Goal: Task Accomplishment & Management: Use online tool/utility

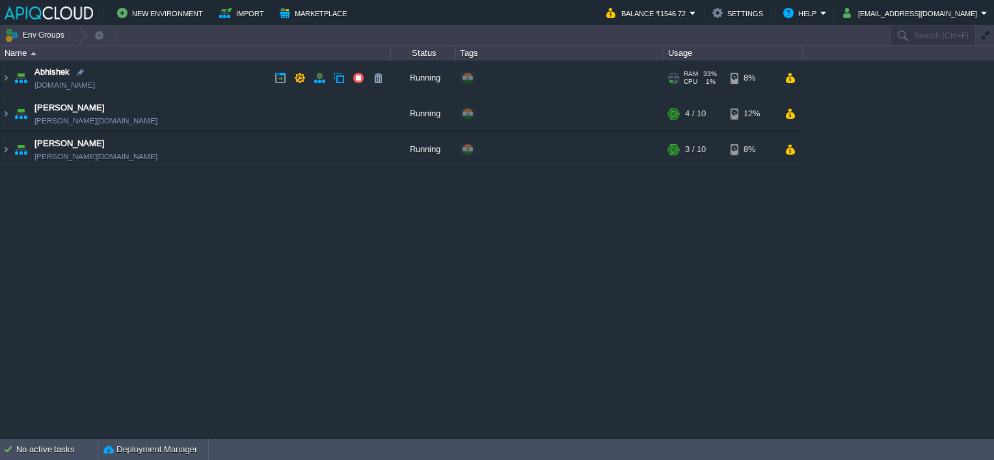
click at [236, 81] on td "Abhishek [DOMAIN_NAME]" at bounding box center [196, 78] width 390 height 36
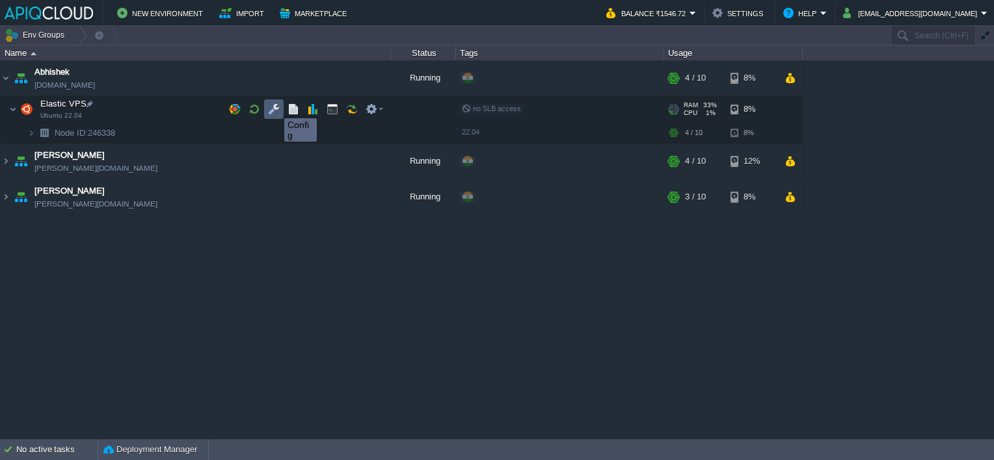
click at [274, 107] on button "button" at bounding box center [274, 109] width 12 height 12
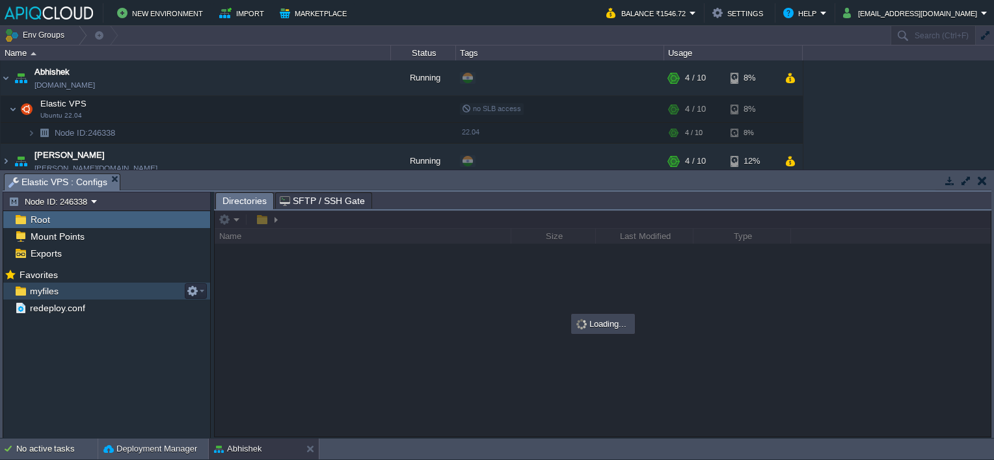
click at [47, 289] on span "myfiles" at bounding box center [43, 291] width 33 height 12
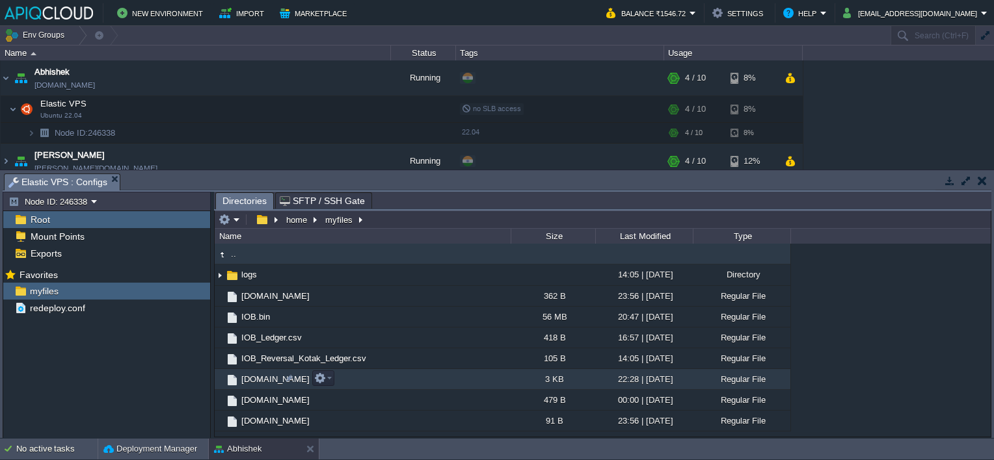
click at [250, 378] on span "[DOMAIN_NAME]" at bounding box center [275, 379] width 72 height 11
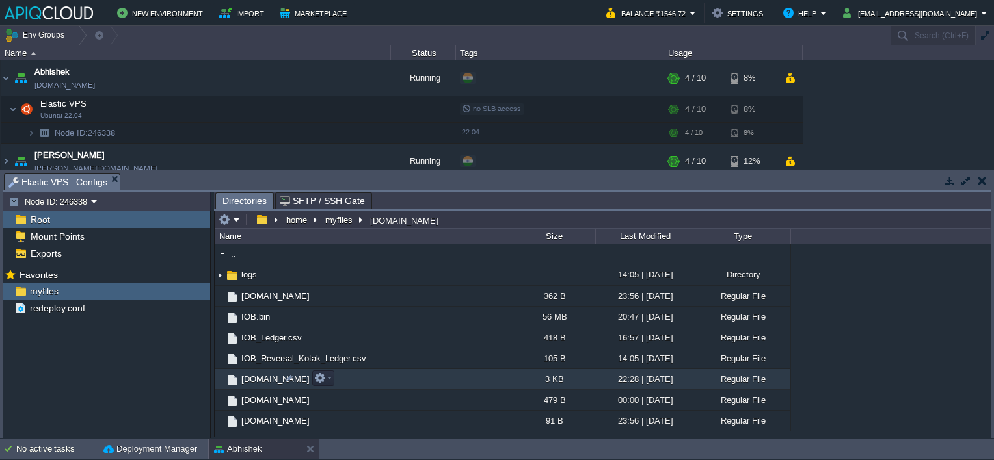
click at [250, 378] on span "[DOMAIN_NAME]" at bounding box center [275, 379] width 72 height 11
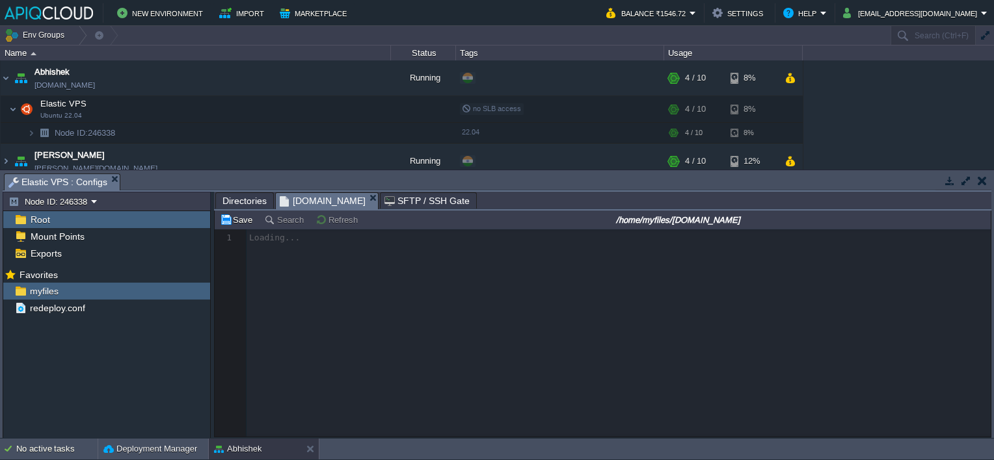
scroll to position [4, 0]
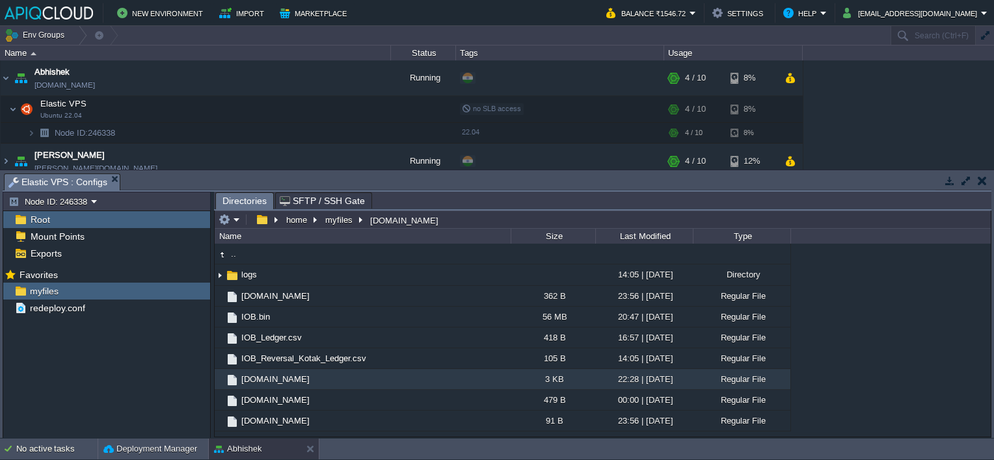
click at [983, 177] on button "button" at bounding box center [981, 181] width 9 height 12
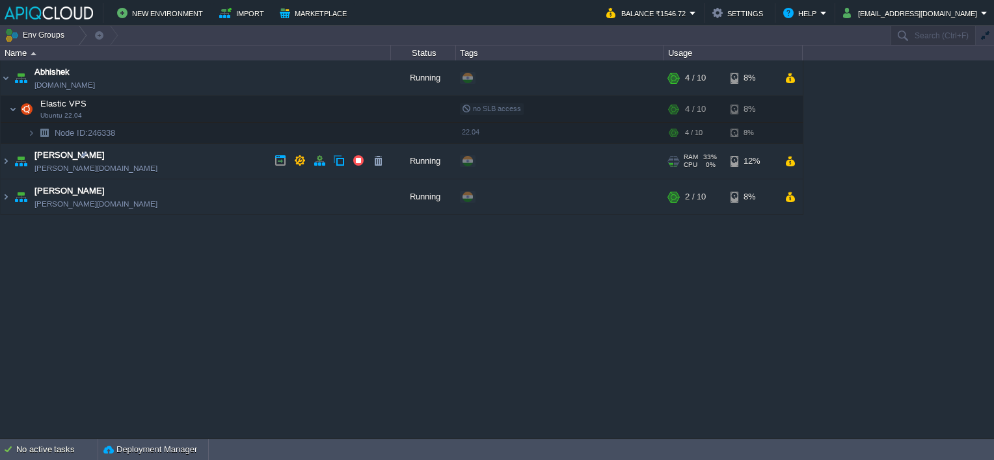
click at [205, 152] on td "Chaitanya [DOMAIN_NAME]" at bounding box center [196, 162] width 390 height 36
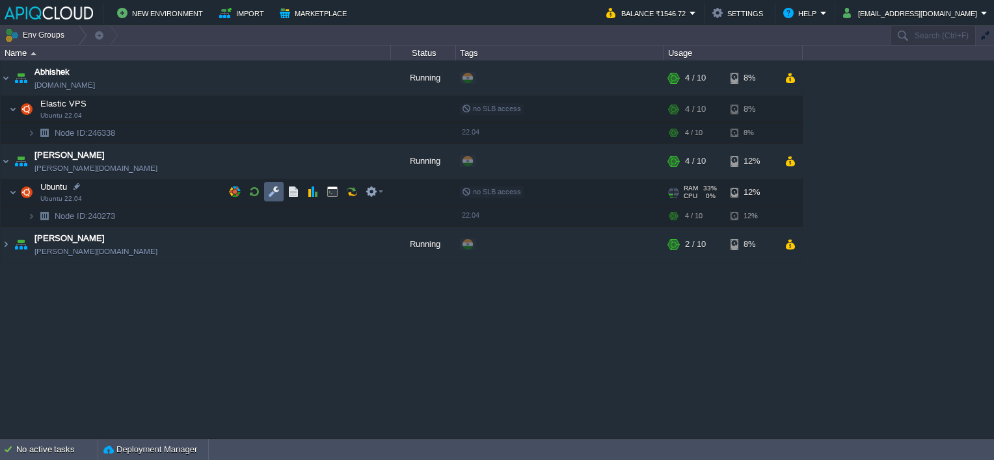
click at [281, 189] on td at bounding box center [274, 192] width 20 height 20
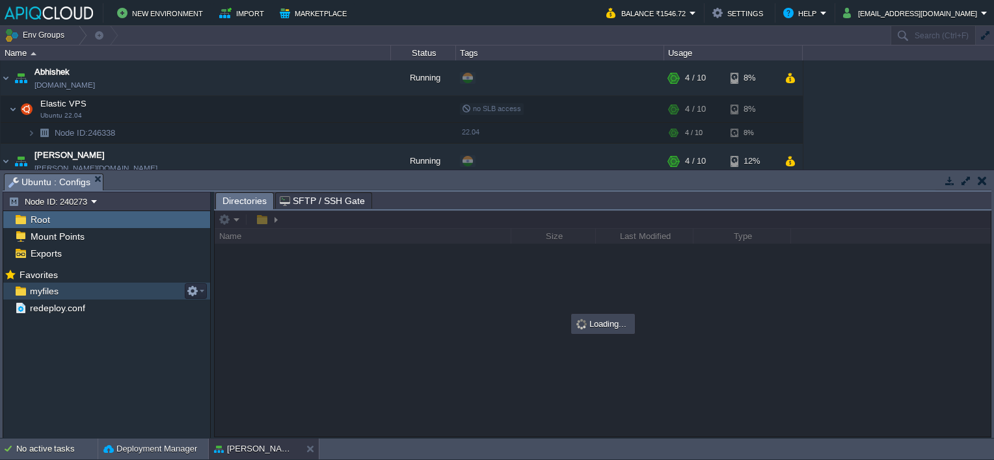
click at [42, 287] on span "myfiles" at bounding box center [43, 291] width 33 height 12
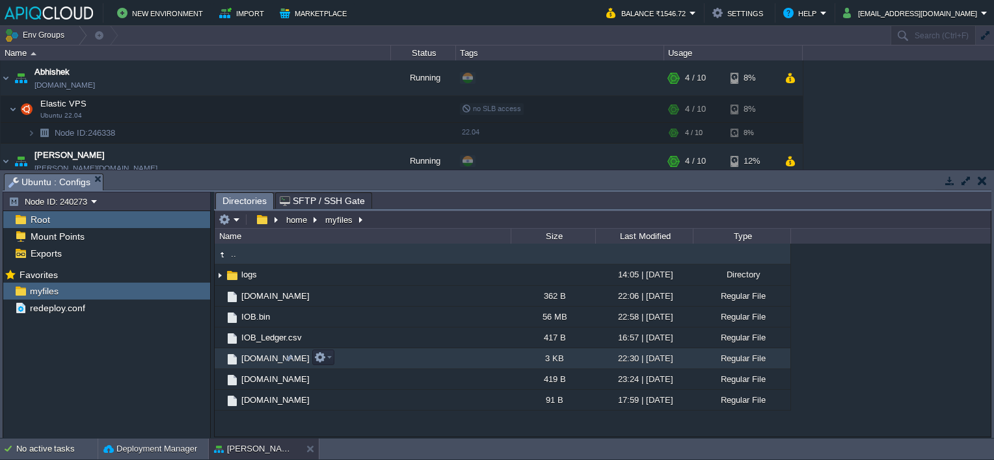
click at [254, 356] on span "[DOMAIN_NAME]" at bounding box center [275, 358] width 72 height 11
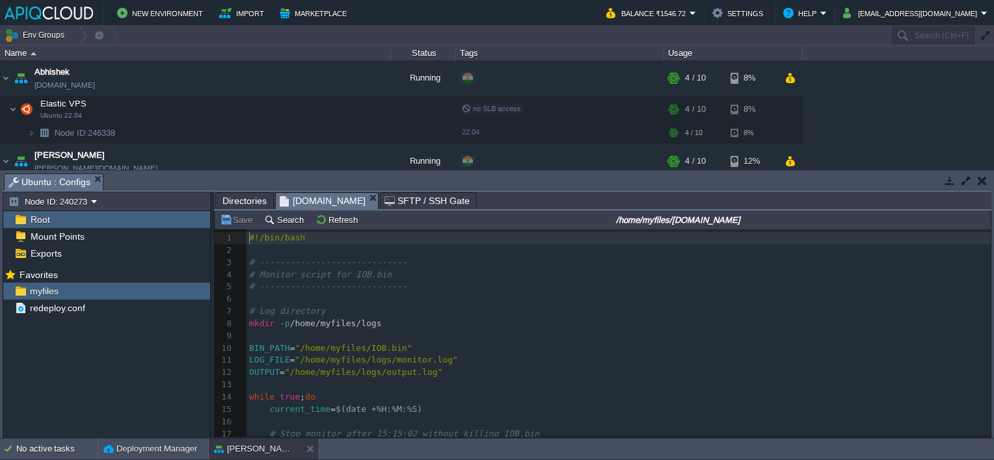
click at [984, 179] on button "button" at bounding box center [981, 181] width 9 height 12
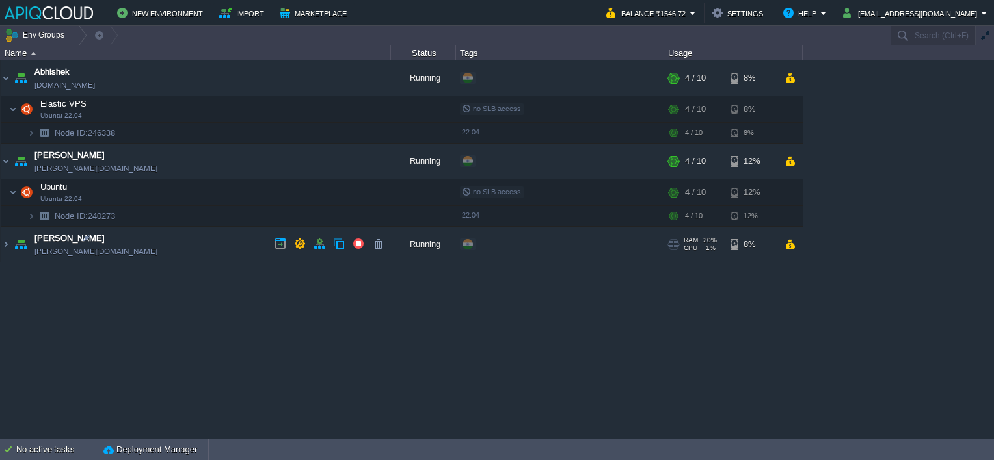
click at [221, 242] on td "[PERSON_NAME] [PERSON_NAME][DOMAIN_NAME]" at bounding box center [196, 245] width 390 height 36
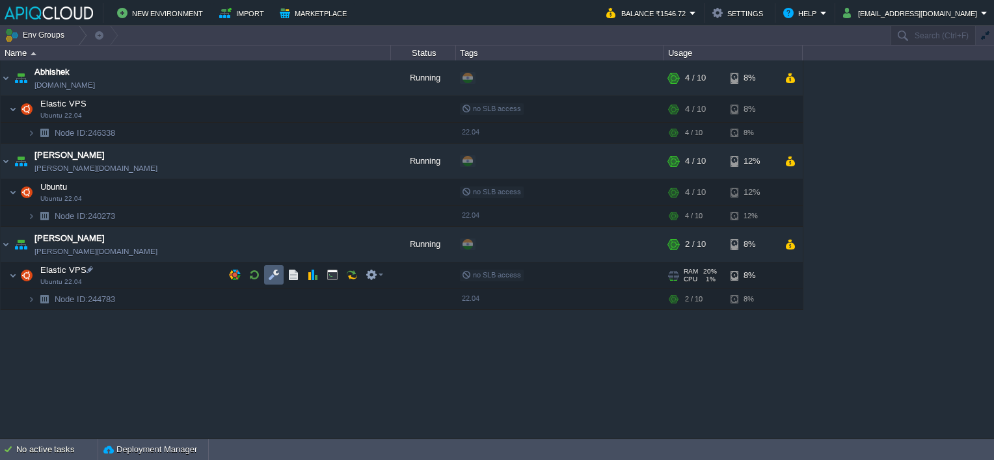
click at [272, 268] on td at bounding box center [274, 275] width 20 height 20
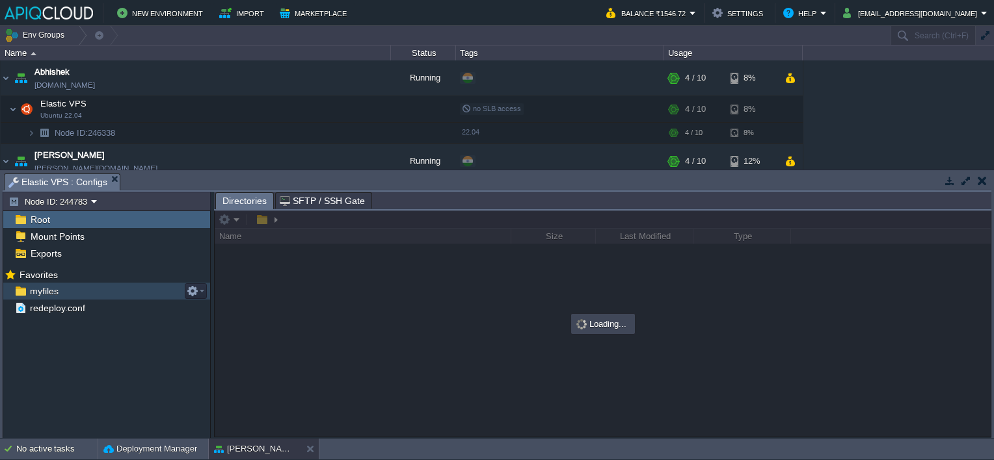
click at [38, 293] on span "myfiles" at bounding box center [43, 291] width 33 height 12
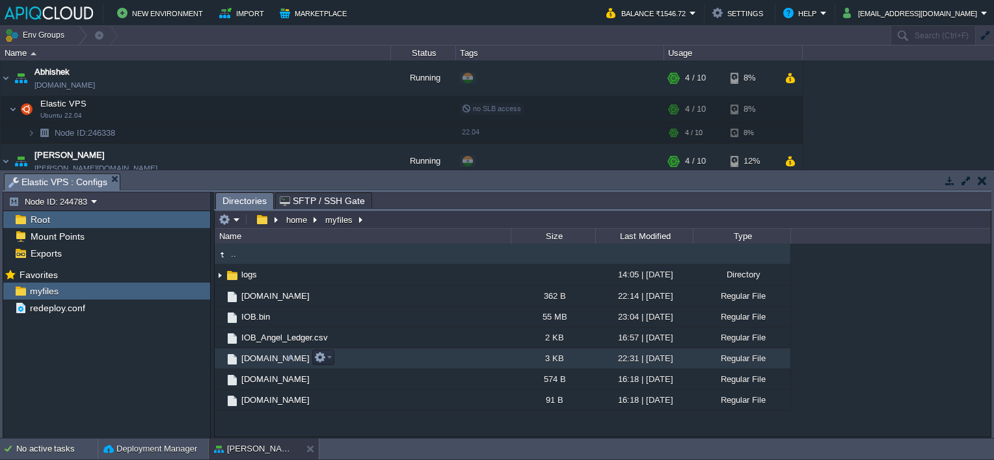
click at [263, 354] on span "[DOMAIN_NAME]" at bounding box center [275, 358] width 72 height 11
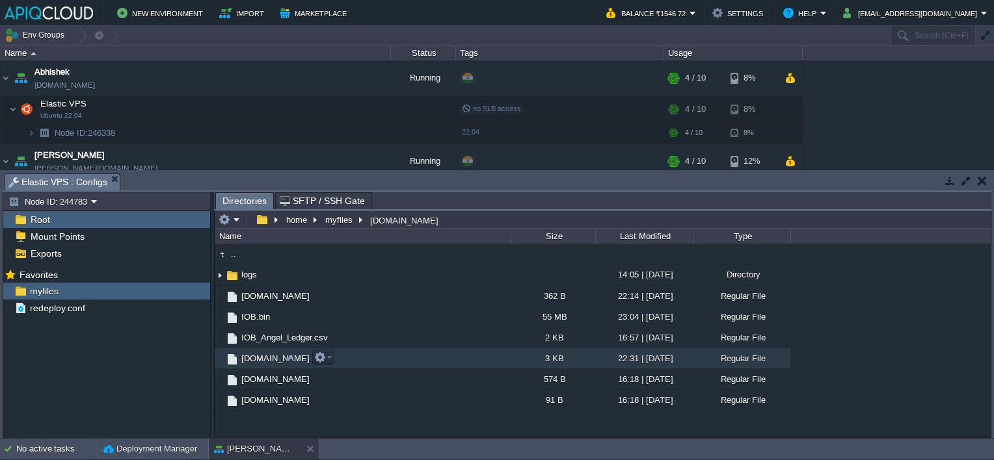
click at [263, 354] on span "[DOMAIN_NAME]" at bounding box center [275, 358] width 72 height 11
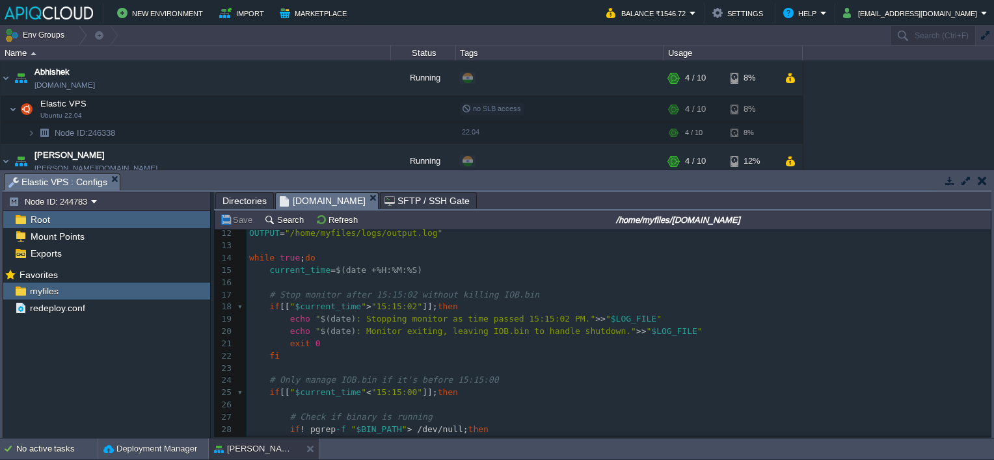
scroll to position [195, 0]
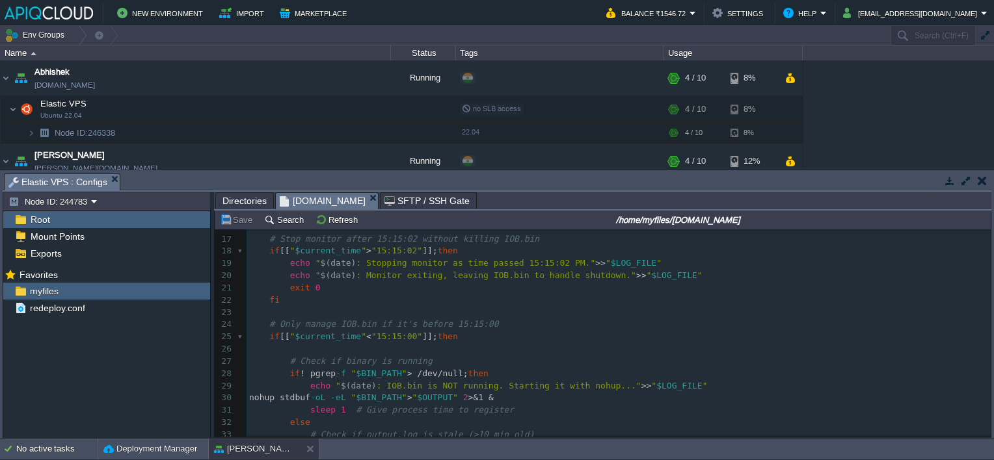
click at [979, 178] on button "button" at bounding box center [981, 181] width 9 height 12
